Goal: Transaction & Acquisition: Purchase product/service

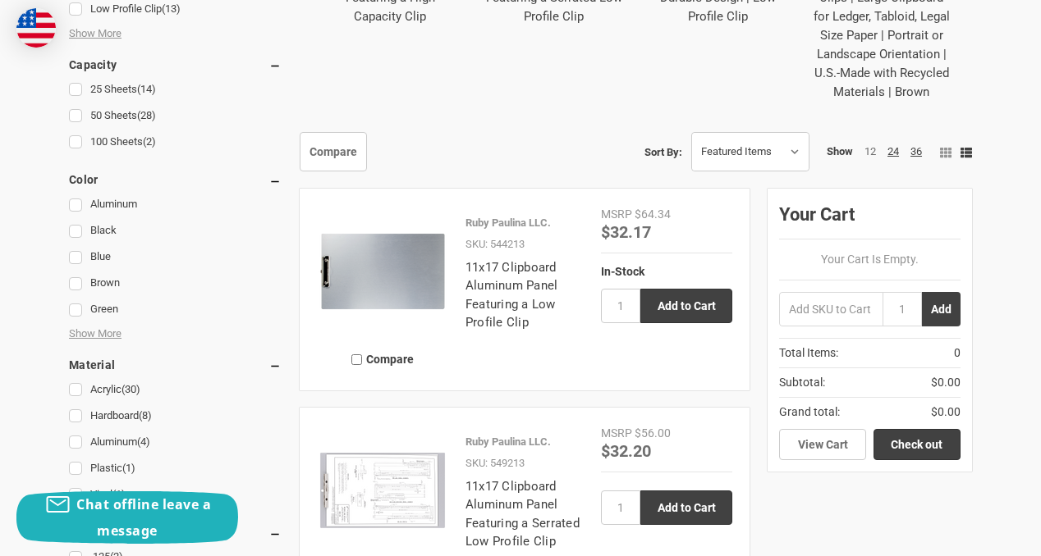
scroll to position [853, 0]
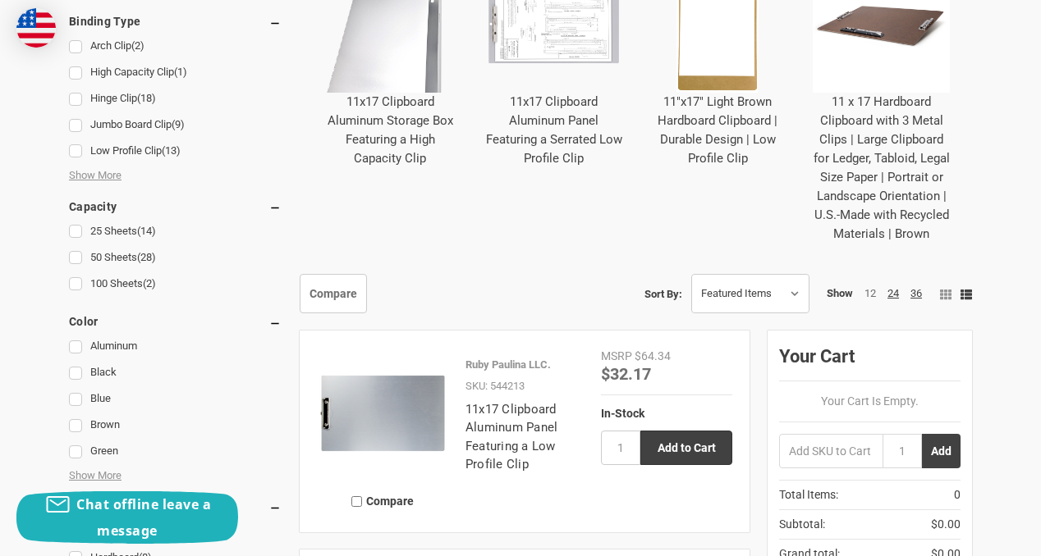
click at [913, 163] on link "11 x 17 Hardboard Clipboard with 3 Metal Clips | Large Clipboard for Ledger, Ta…" at bounding box center [881, 167] width 136 height 147
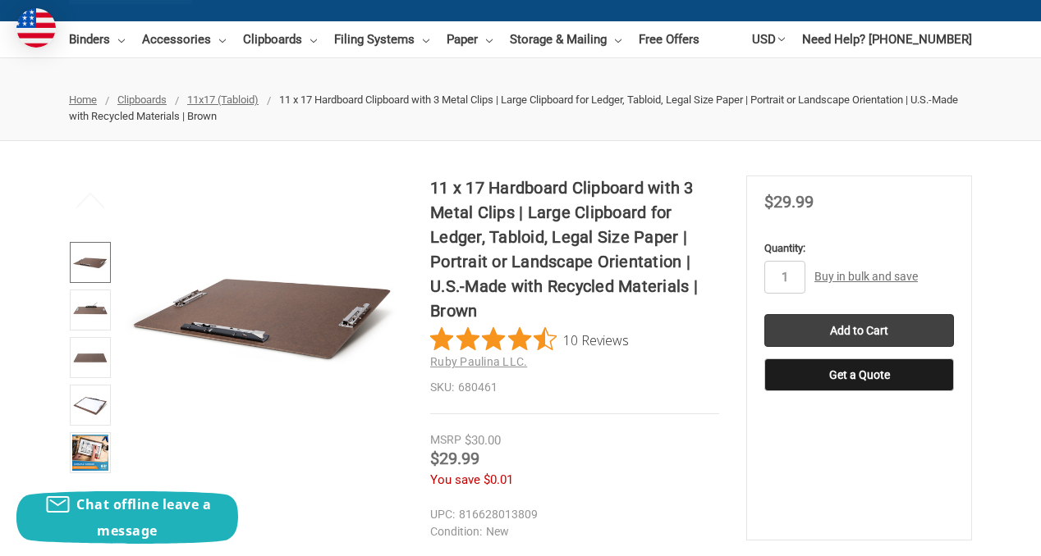
scroll to position [144, 0]
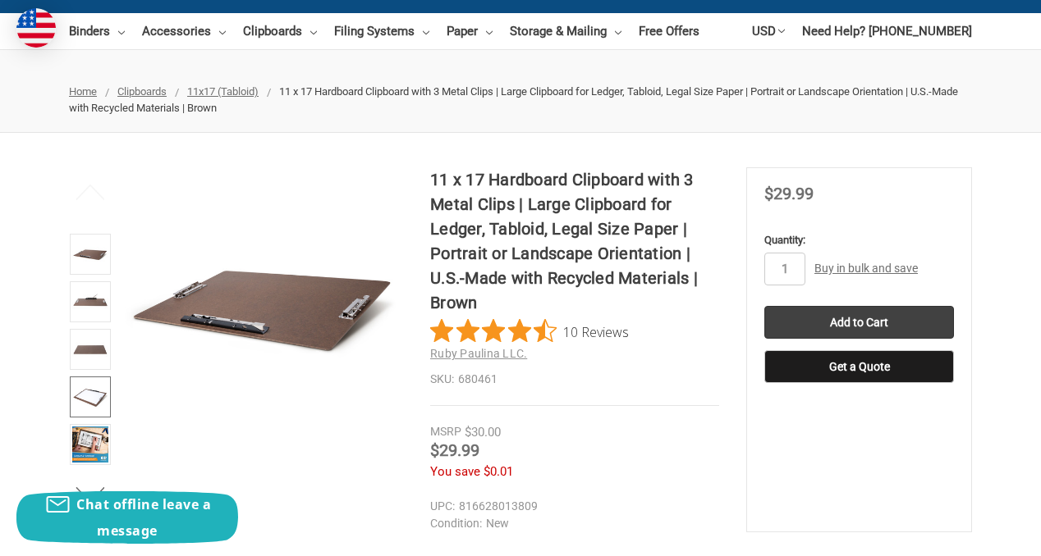
click at [90, 394] on img at bounding box center [90, 397] width 36 height 36
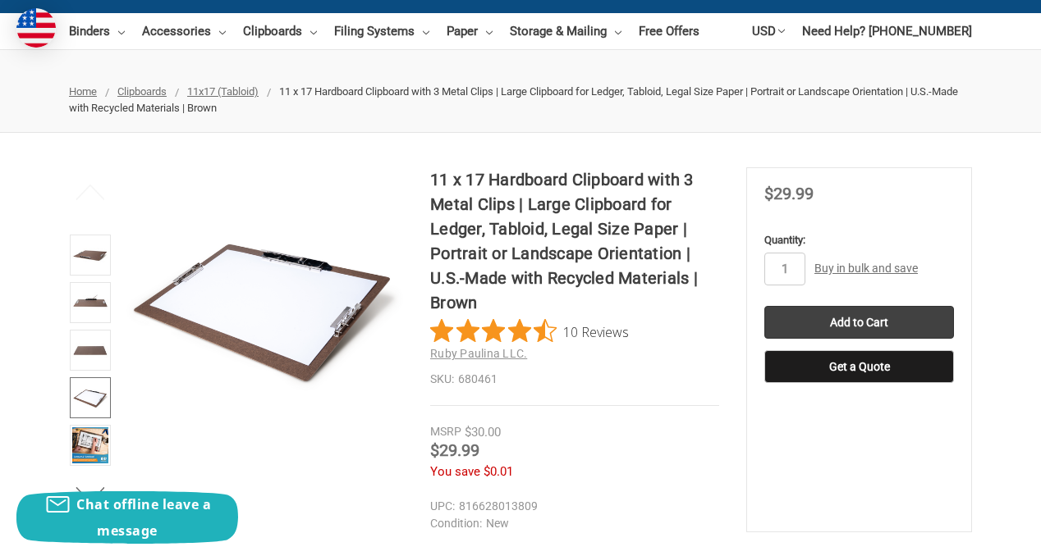
click at [79, 398] on img at bounding box center [90, 398] width 36 height 36
